Goal: Task Accomplishment & Management: Use online tool/utility

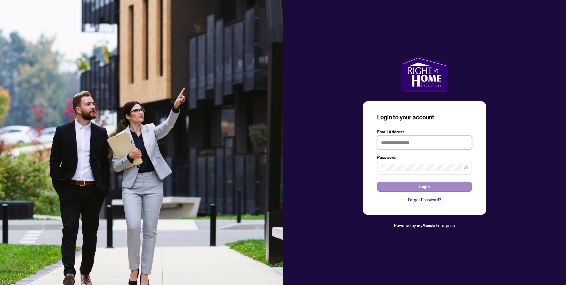
type input "**********"
click at [408, 186] on button "Login" at bounding box center [424, 187] width 95 height 10
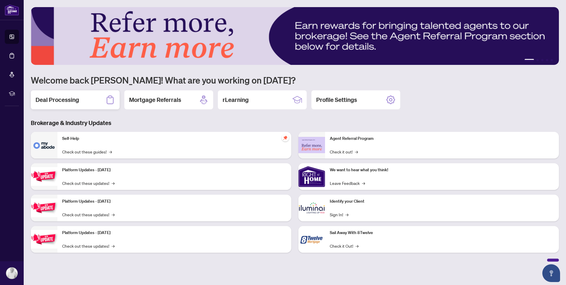
click at [74, 100] on h2 "Deal Processing" at bounding box center [58, 100] width 44 height 8
